Goal: Information Seeking & Learning: Learn about a topic

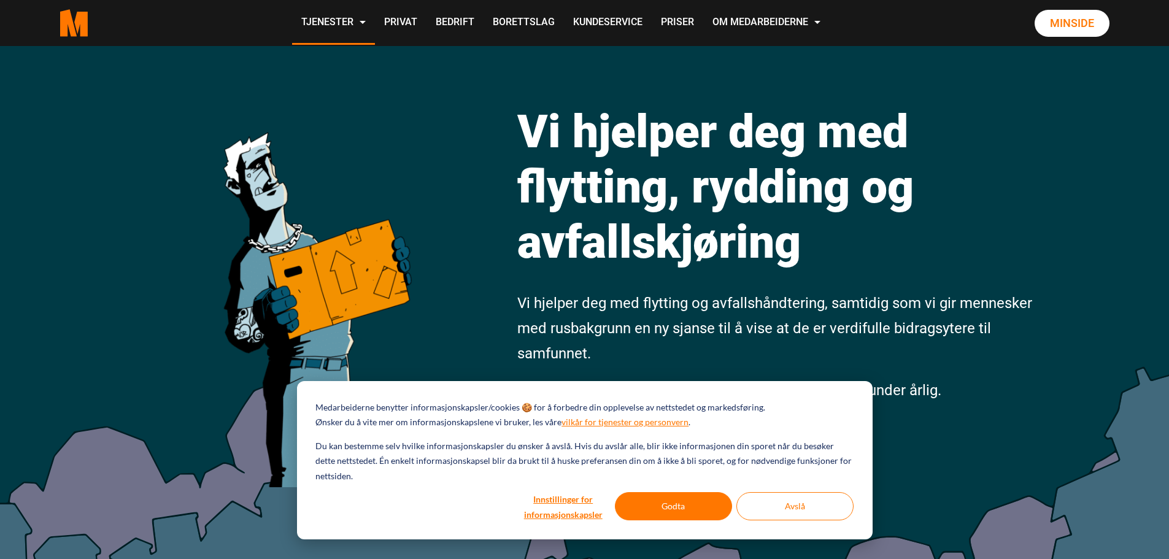
scroll to position [61, 0]
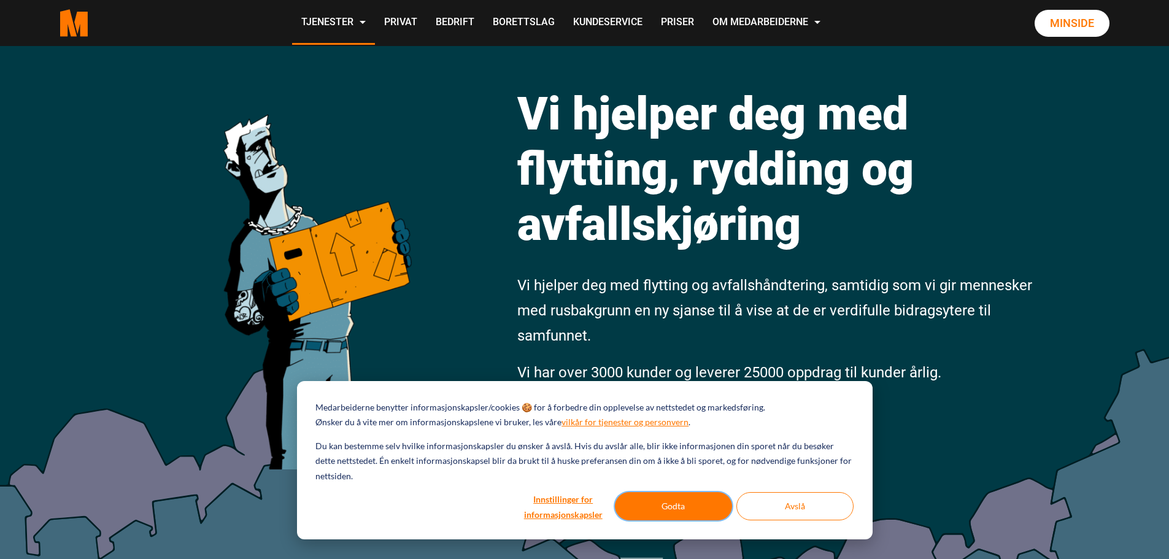
click at [692, 510] on button "Godta" at bounding box center [673, 506] width 117 height 28
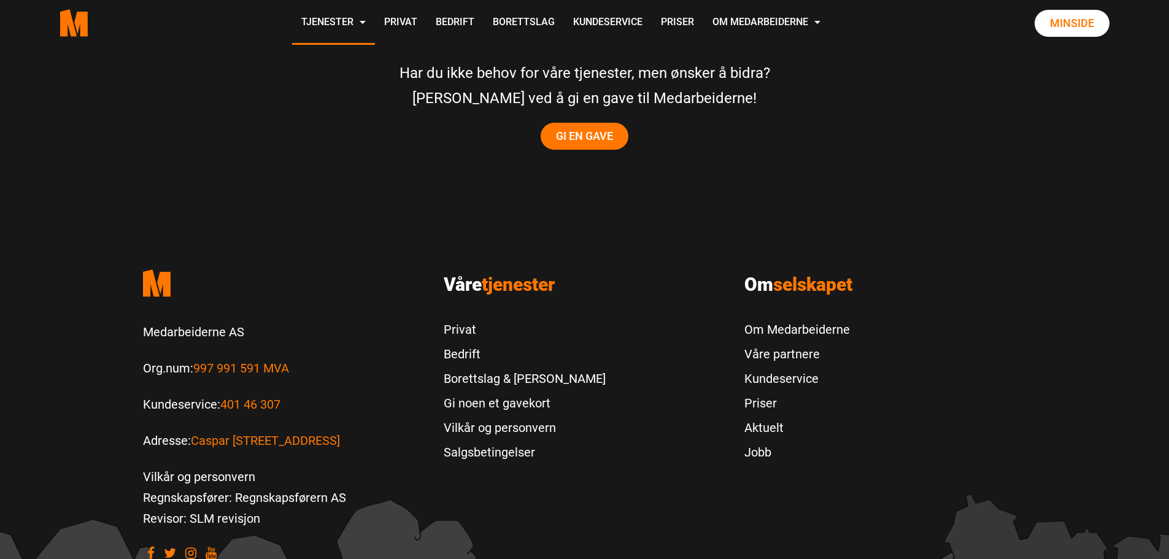
scroll to position [2577, 0]
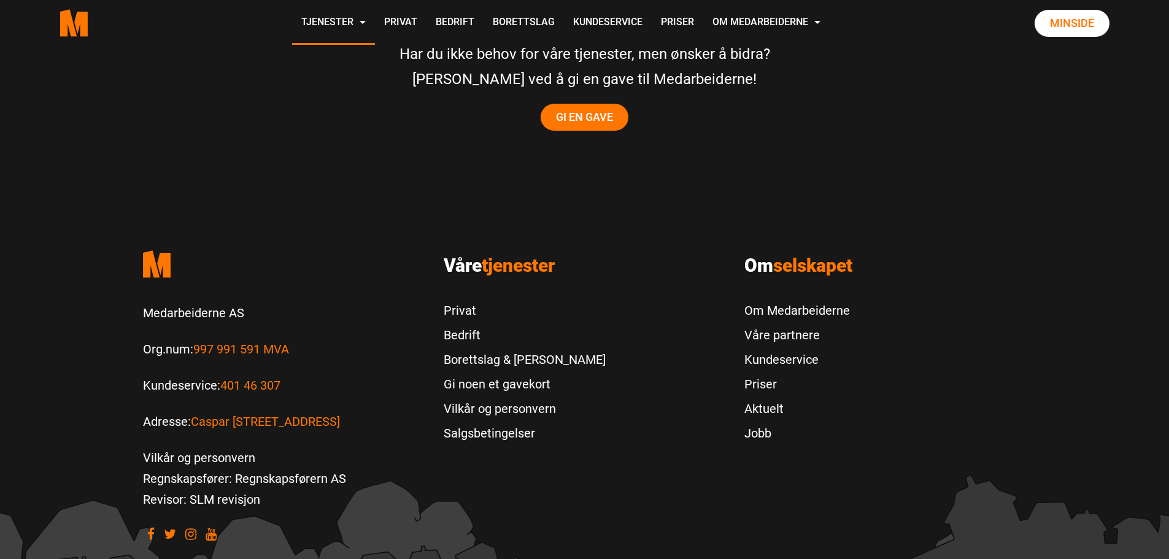
drag, startPoint x: 235, startPoint y: 327, endPoint x: 245, endPoint y: 295, distance: 33.6
click at [245, 302] on p "Medarbeiderne AS" at bounding box center [284, 312] width 282 height 21
drag, startPoint x: 245, startPoint y: 292, endPoint x: 139, endPoint y: 288, distance: 106.8
click at [139, 288] on div ".cls-1{filter:url(#drop-shadow-2)}.cls-1,.cls-2{fill:#ff7700;stroke-width:0px}.…" at bounding box center [284, 392] width 301 height 302
copy p "Medarbeiderne AS"
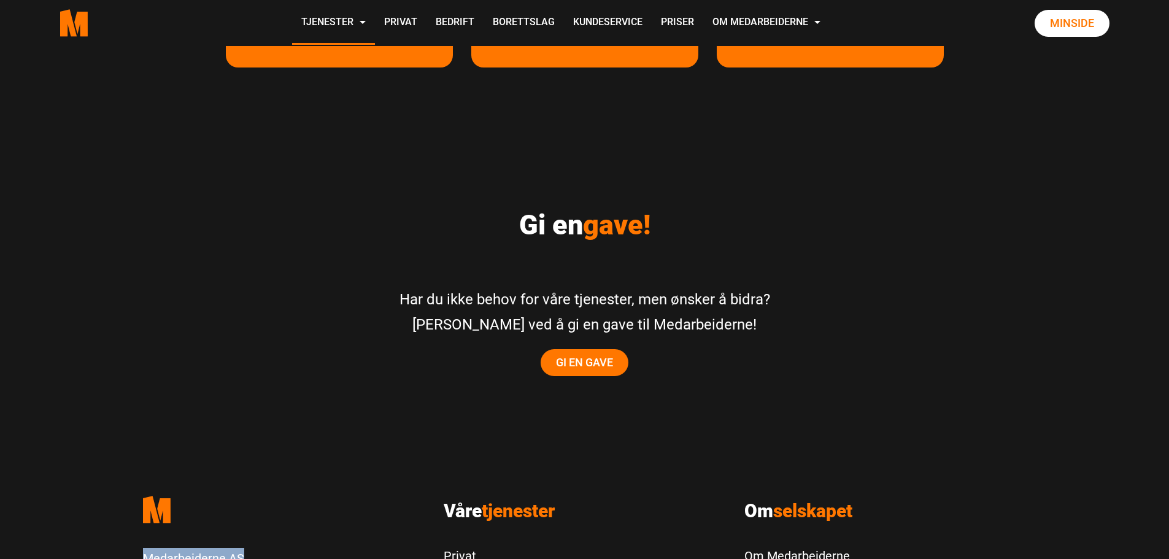
scroll to position [2628, 0]
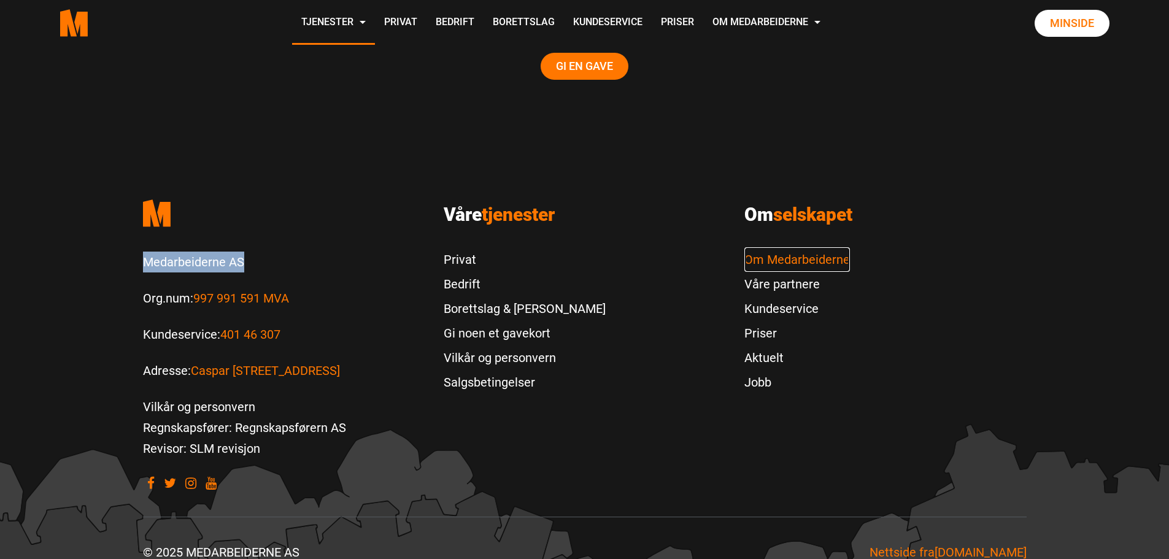
click at [814, 247] on link "Om Medarbeiderne" at bounding box center [797, 259] width 106 height 25
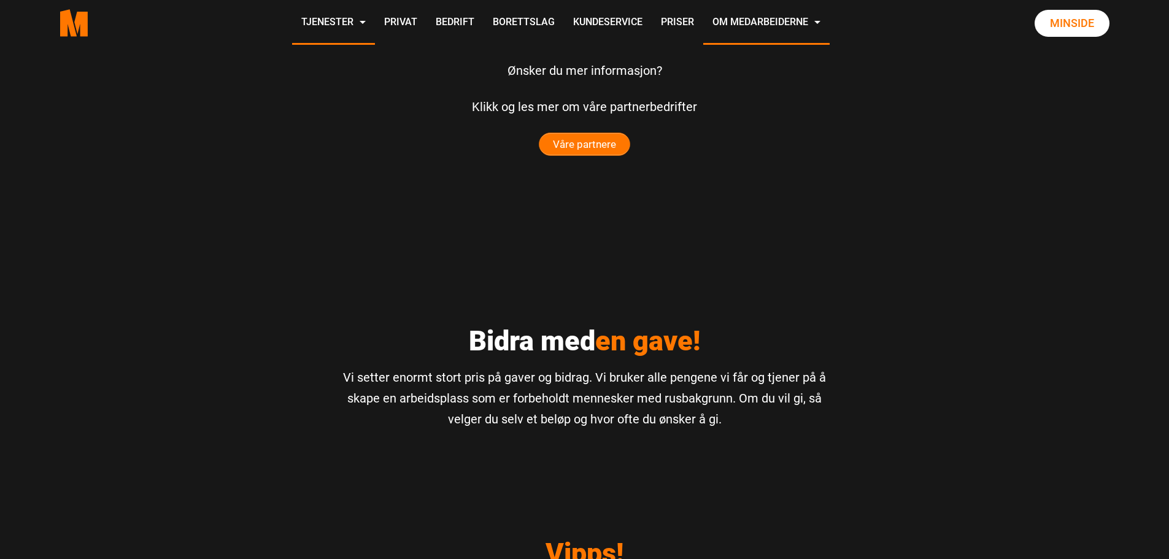
scroll to position [2945, 0]
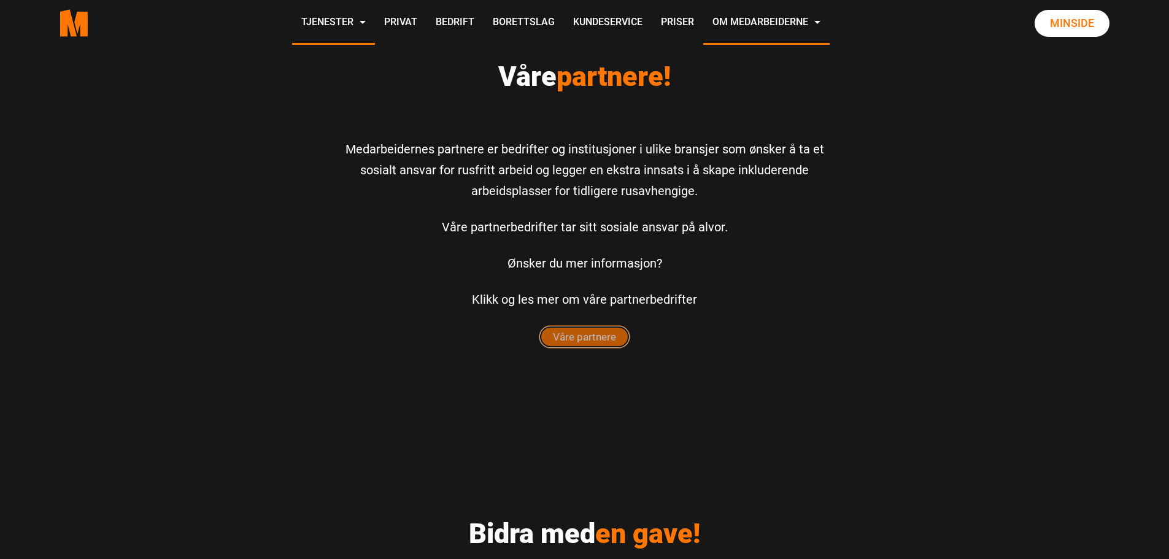
click at [553, 326] on span "Våre partnere" at bounding box center [584, 337] width 90 height 22
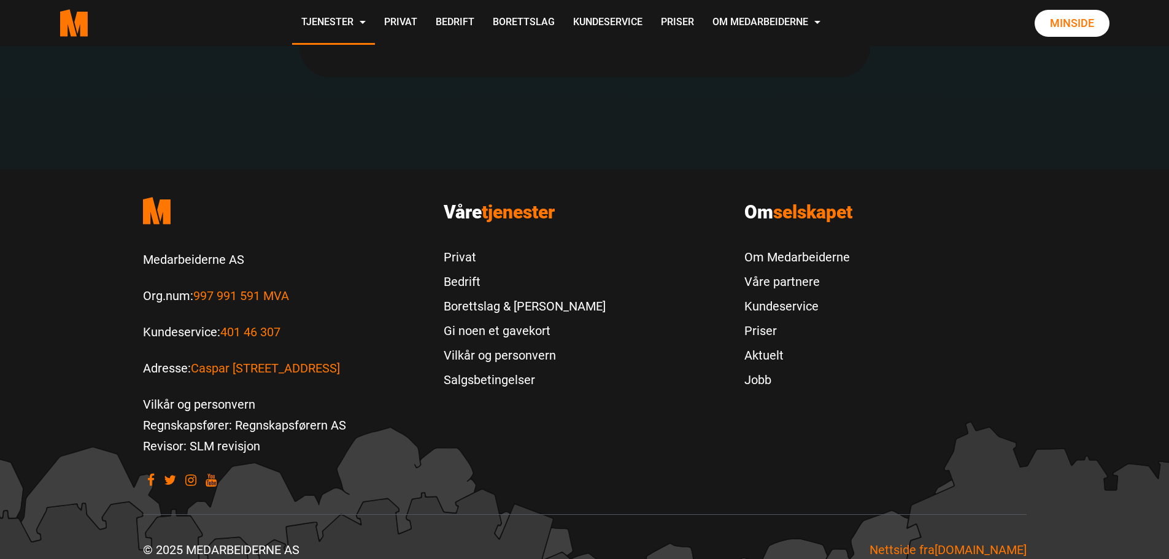
scroll to position [2693, 0]
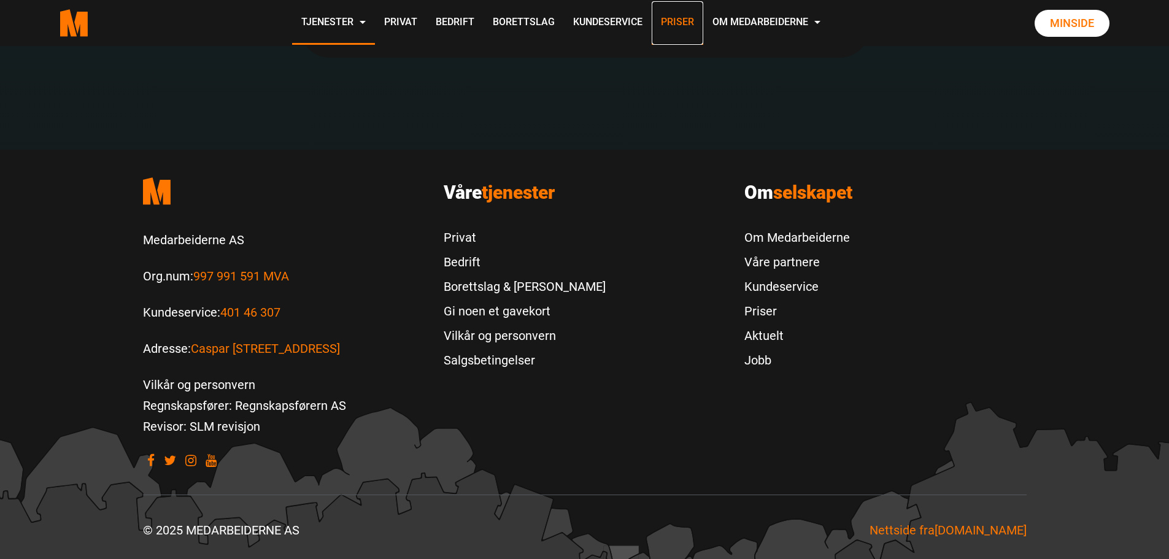
click at [680, 21] on link "Priser" at bounding box center [678, 23] width 52 height 44
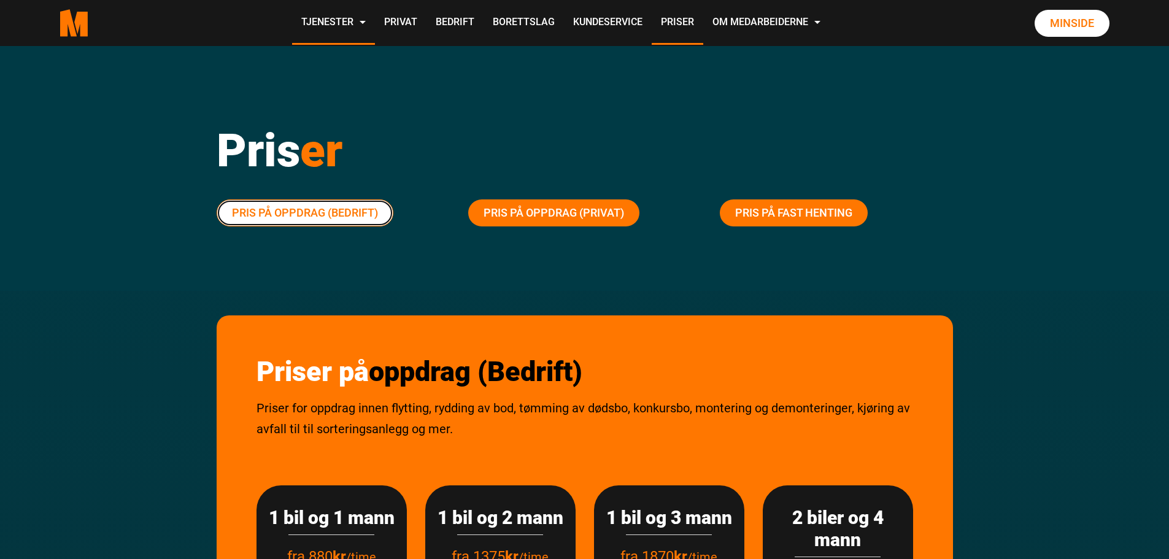
click at [301, 211] on link "Pris på oppdrag (Bedrift)" at bounding box center [305, 212] width 177 height 27
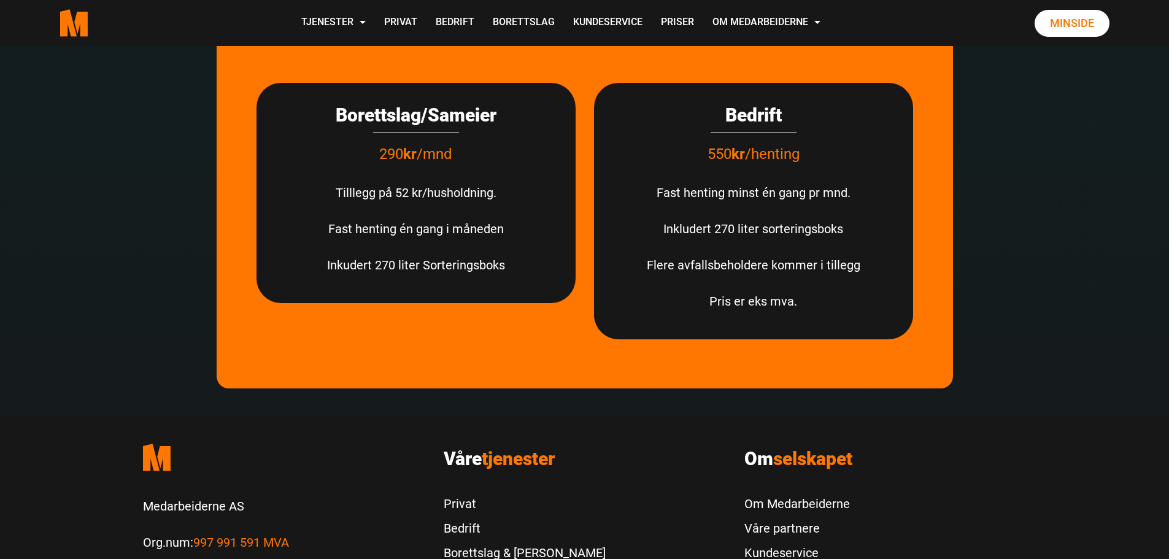
scroll to position [3751, 0]
